Goal: Navigation & Orientation: Find specific page/section

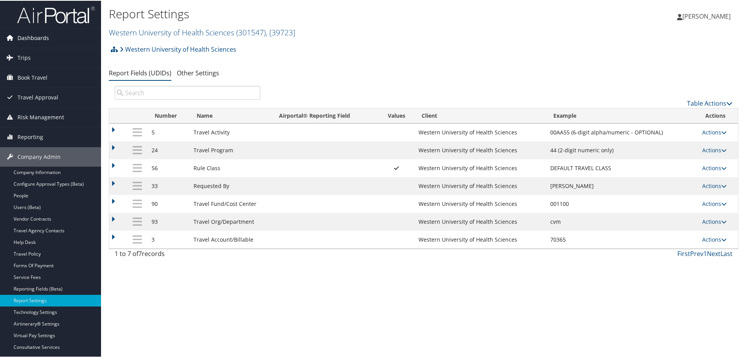
click at [45, 37] on span "Dashboards" at bounding box center [32, 37] width 31 height 19
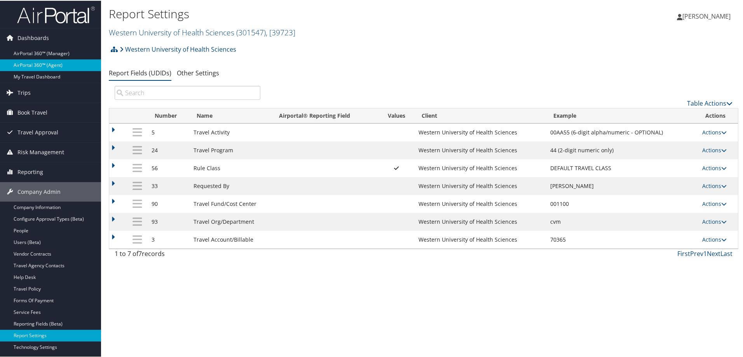
click at [42, 64] on link "AirPortal 360™ (Agent)" at bounding box center [50, 65] width 101 height 12
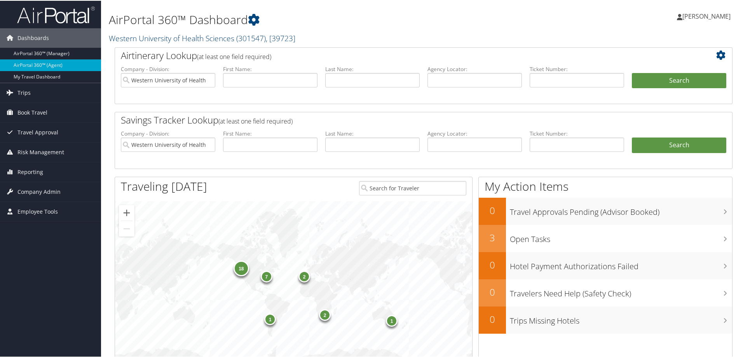
click at [294, 38] on span ", [ 39723 ]" at bounding box center [281, 37] width 30 height 10
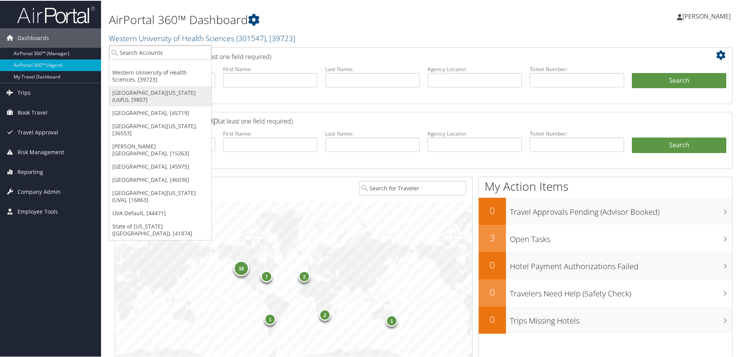
click at [167, 93] on link "[GEOGRAPHIC_DATA][US_STATE] (UofU), [9807]" at bounding box center [160, 95] width 102 height 20
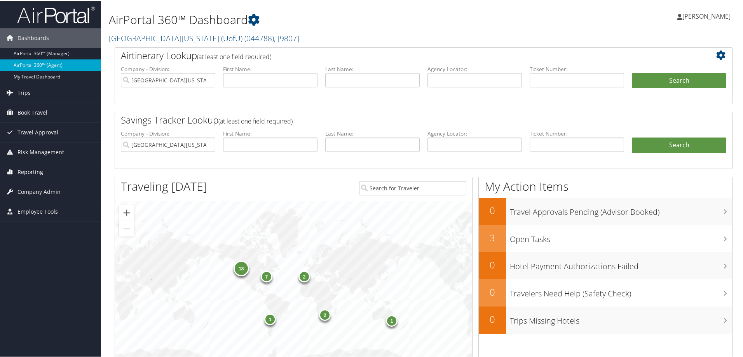
click at [30, 172] on span "Reporting" at bounding box center [30, 171] width 26 height 19
click at [41, 236] on span "Company Admin" at bounding box center [38, 237] width 43 height 19
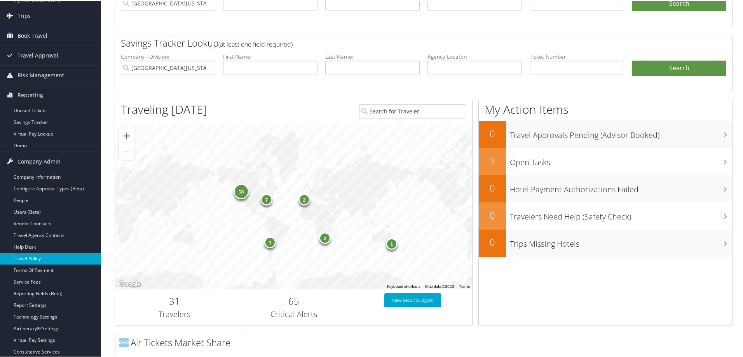
scroll to position [78, 0]
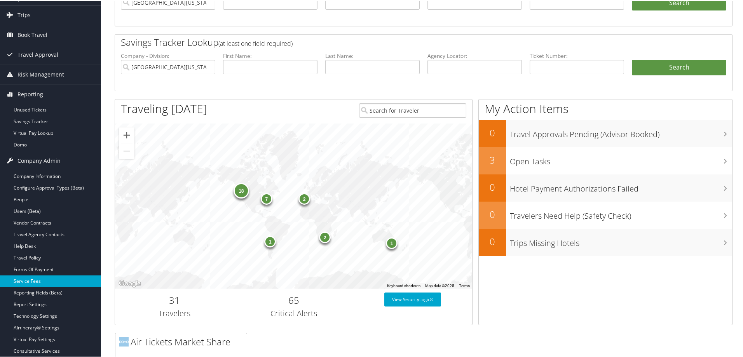
click at [37, 279] on link "Service Fees" at bounding box center [50, 281] width 101 height 12
